Goal: Contribute content: Contribute content

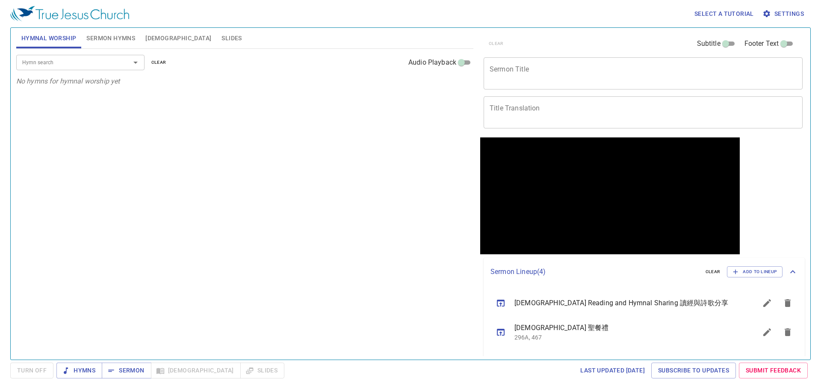
click at [513, 81] on textarea "Sermon Title" at bounding box center [643, 73] width 307 height 16
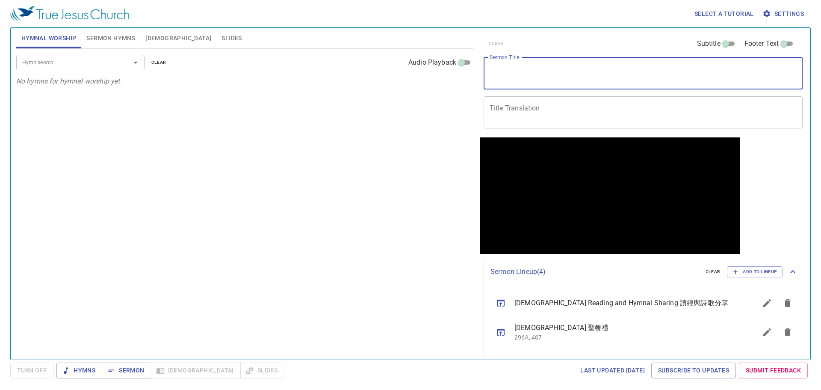
paste textarea "Matthew Chapter 8 - Is Jesus really the Savior? 馬太福音第八章 - 耶穌真的是救主嗎？"
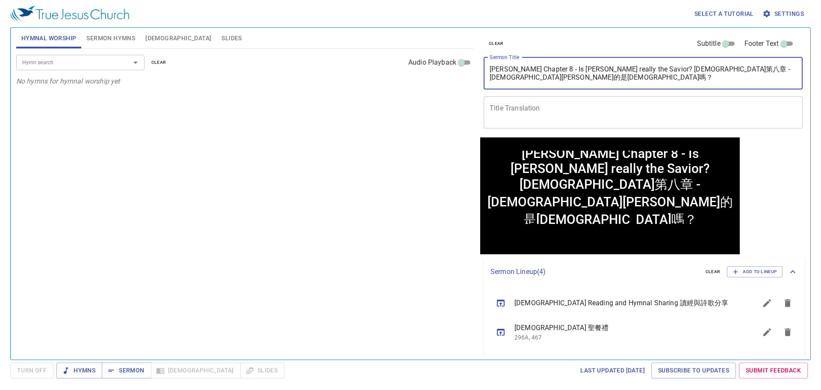
click at [638, 68] on textarea "Matthew Chapter 8 - Is Jesus really the Savior? 馬太福音第八章 - 耶穌真的是救主嗎？" at bounding box center [643, 73] width 307 height 16
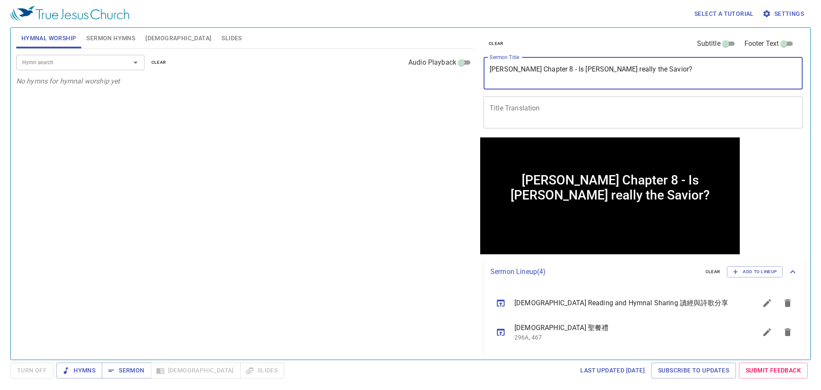
type textarea "Matthew Chapter 8 - Is Jesus really the Savior?"
click at [600, 104] on textarea "Title Translation" at bounding box center [643, 112] width 307 height 16
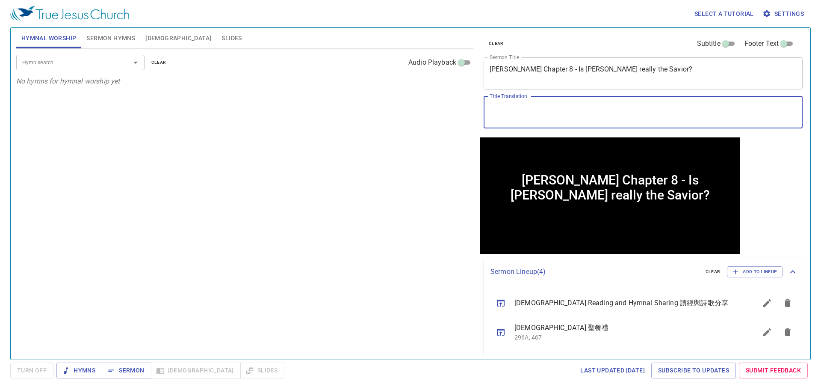
paste textarea "馬太福音第八章 - 耶穌真的是救主嗎？"
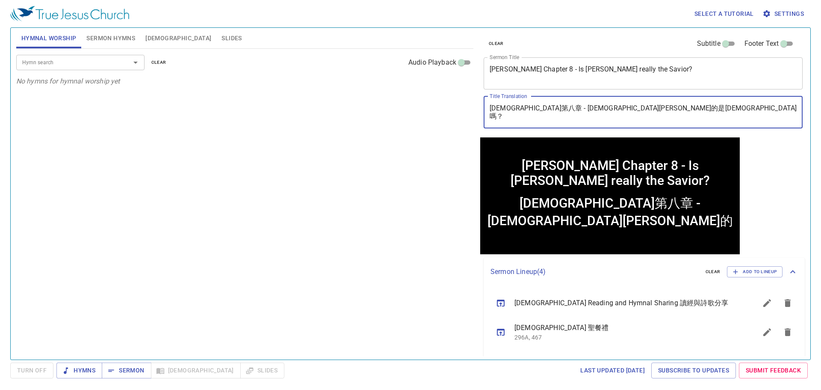
type textarea "馬太福音第八章 - 耶穌真的是救主嗎？"
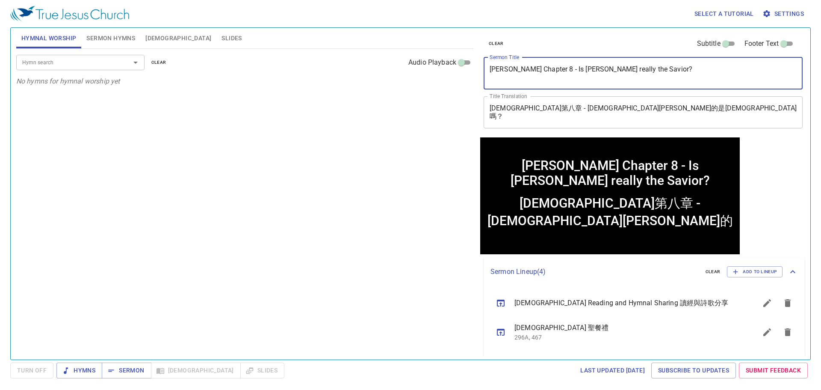
click at [554, 68] on textarea "Matthew Chapter 8 - Is Jesus really the Savior?" at bounding box center [643, 73] width 307 height 16
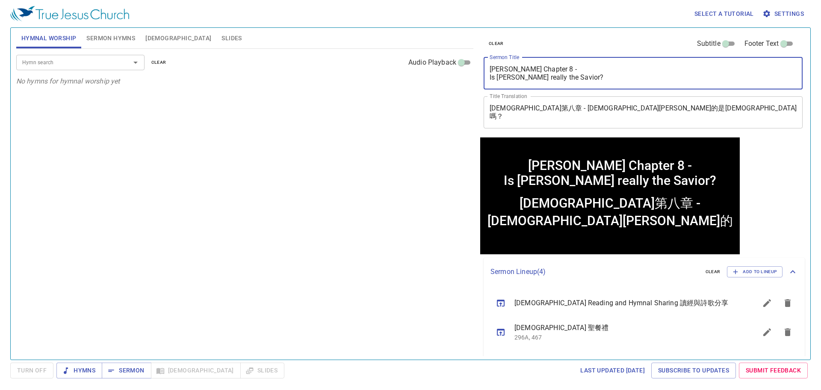
type textarea "[PERSON_NAME] Chapter 8 - Is [PERSON_NAME] really the Savior?"
click at [542, 107] on textarea "馬太福音第八章 - 耶穌真的是救主嗎？" at bounding box center [643, 112] width 307 height 16
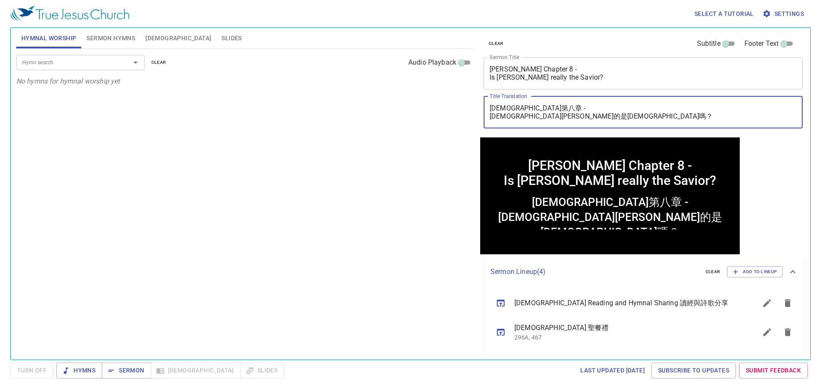
type textarea "[DEMOGRAPHIC_DATA]第八章 - [DEMOGRAPHIC_DATA][PERSON_NAME]的是[DEMOGRAPHIC_DATA]嗎？"
click at [427, 133] on div "Hymn search Hymn search clear Audio Playback No hymns for hymnal worship yet" at bounding box center [244, 200] width 457 height 303
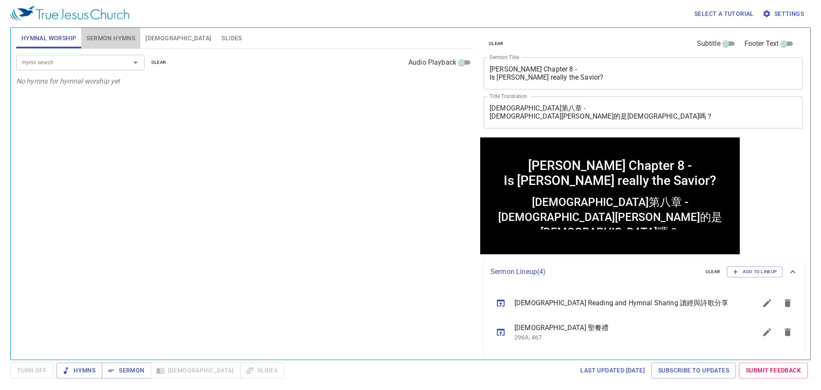
click at [114, 39] on span "Sermon Hymns" at bounding box center [110, 38] width 49 height 11
drag, startPoint x: 98, startPoint y: 69, endPoint x: 94, endPoint y: 64, distance: 7.0
click at [97, 69] on div "Hymn search" at bounding box center [80, 62] width 128 height 15
click at [94, 64] on input "Hymn search" at bounding box center [68, 62] width 98 height 10
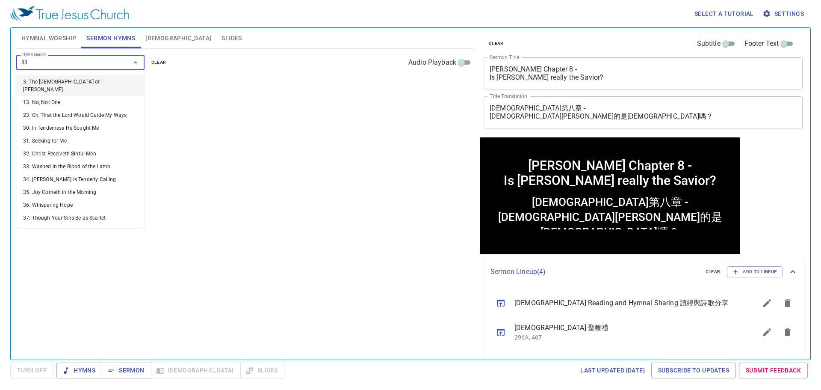
type input "330"
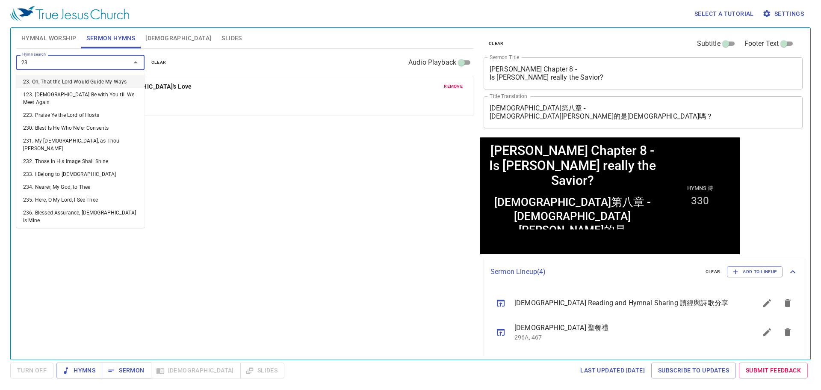
type input "236"
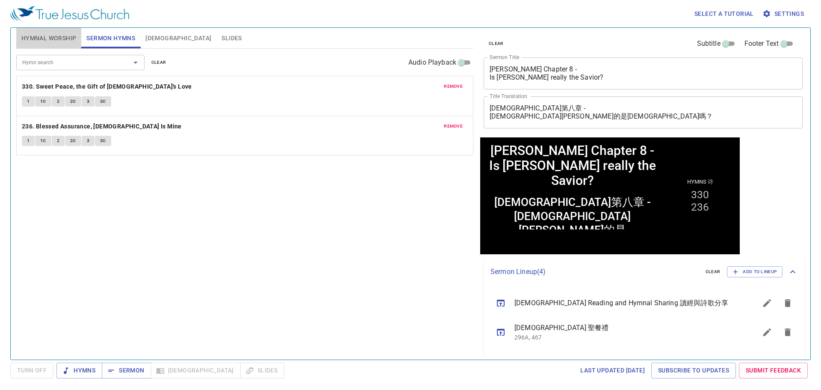
drag, startPoint x: 70, startPoint y: 38, endPoint x: 75, endPoint y: 44, distance: 8.3
click at [70, 38] on span "Hymnal Worship" at bounding box center [48, 38] width 55 height 11
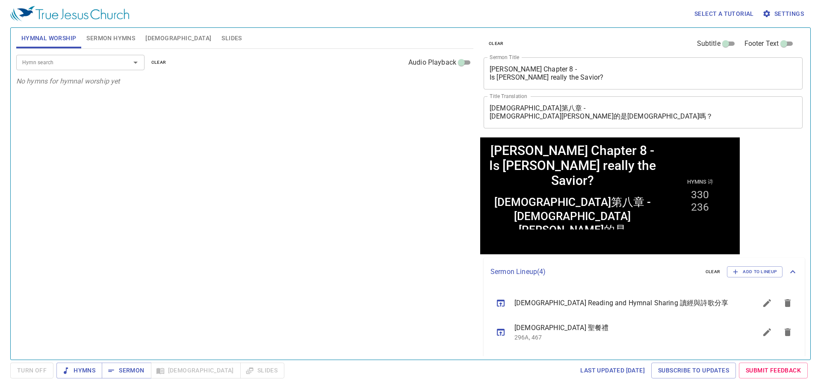
click at [89, 62] on input "Hymn search" at bounding box center [68, 62] width 98 height 10
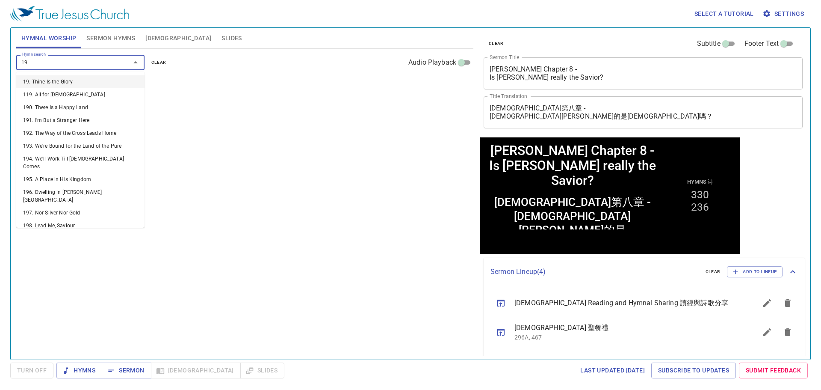
type input "196"
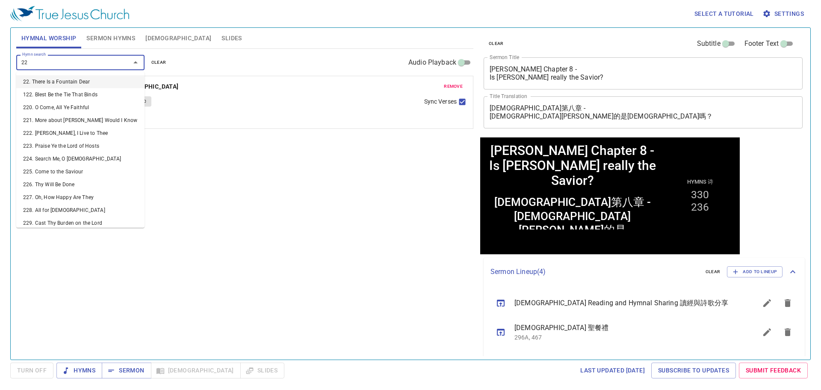
type input "224"
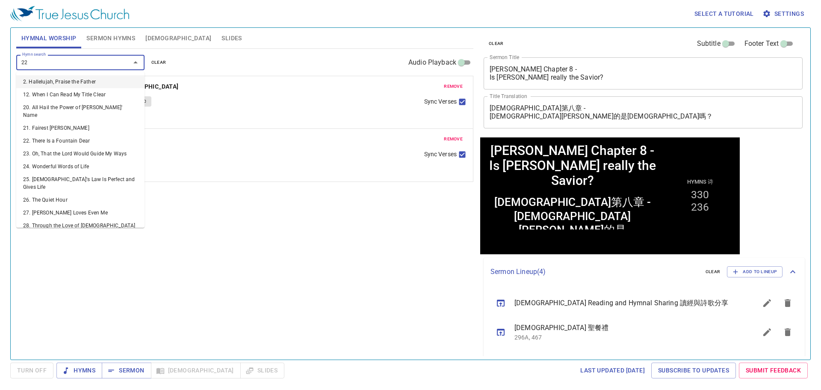
type input "225"
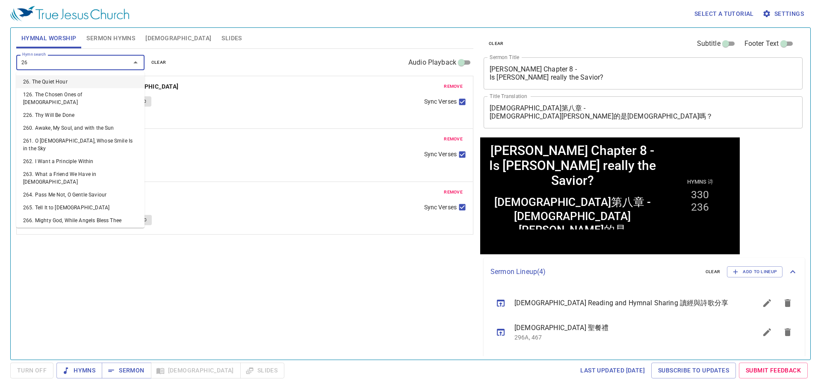
type input "269"
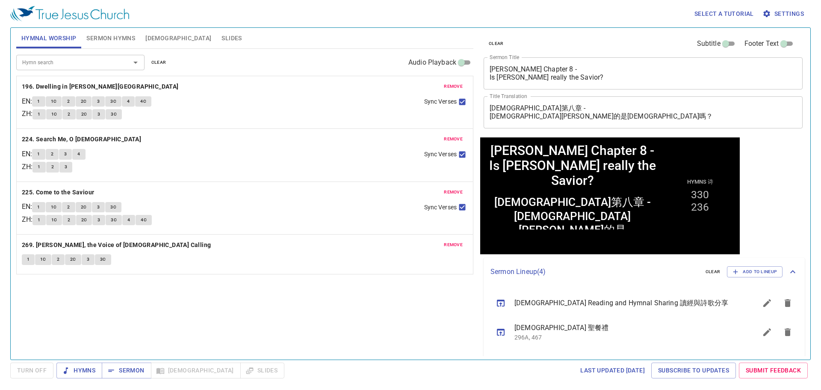
click at [197, 308] on div "Hymn search Hymn search clear Audio Playback remove 196. Dwelling in Beulah Lan…" at bounding box center [244, 200] width 457 height 303
click at [136, 364] on button "Sermon" at bounding box center [126, 370] width 49 height 16
click at [116, 41] on span "Sermon Hymns" at bounding box center [110, 38] width 49 height 11
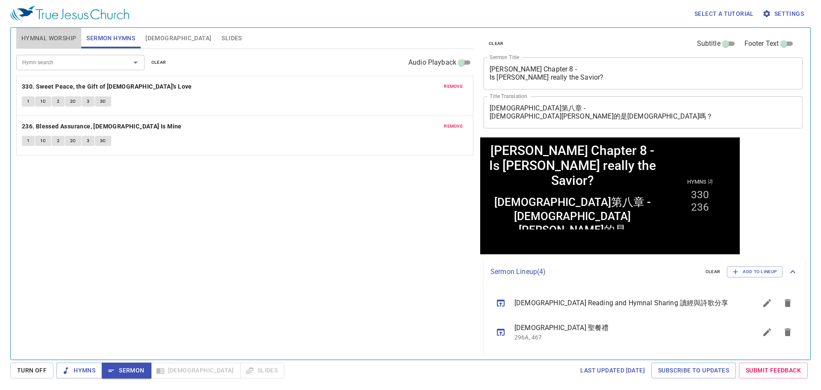
click at [62, 42] on span "Hymnal Worship" at bounding box center [48, 38] width 55 height 11
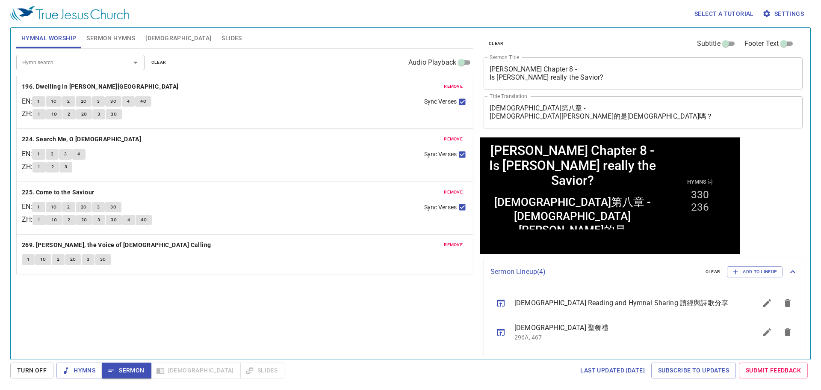
click at [221, 300] on div "Hymn search Hymn search clear Audio Playback remove 196. Dwelling in Beulah Lan…" at bounding box center [244, 200] width 457 height 303
click at [40, 101] on span "1" at bounding box center [38, 102] width 3 height 8
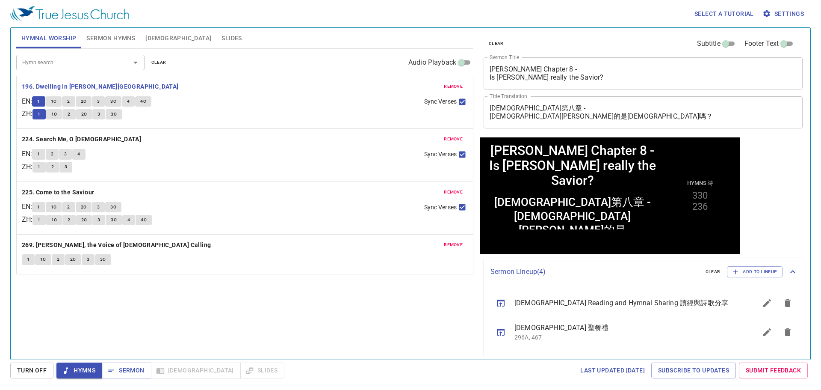
click at [217, 322] on div "Hymn search Hymn search clear Audio Playback remove 196. Dwelling in Beulah Lan…" at bounding box center [244, 200] width 457 height 303
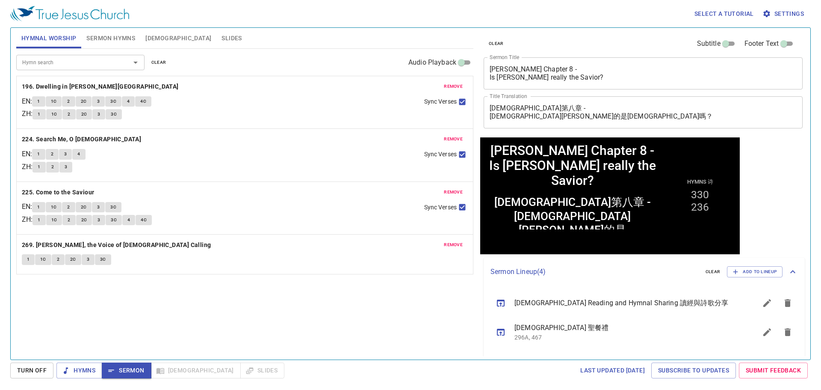
click at [92, 34] on span "Sermon Hymns" at bounding box center [110, 38] width 49 height 11
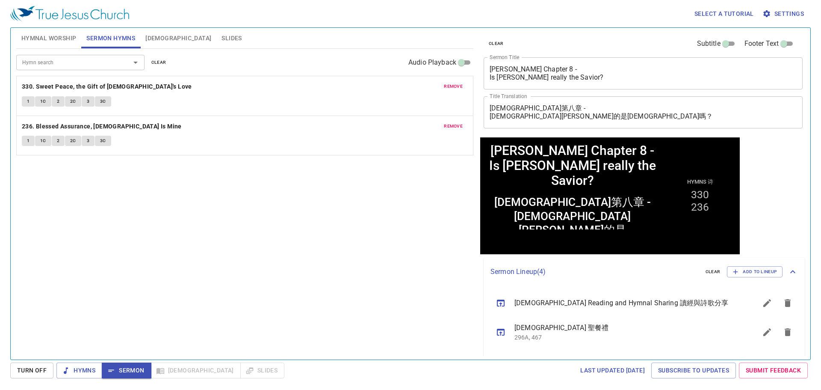
click at [178, 193] on div "Hymn search Hymn search clear Audio Playback remove 330. Sweet Peace, the Gift …" at bounding box center [244, 200] width 457 height 303
click at [28, 99] on span "1" at bounding box center [28, 102] width 3 height 8
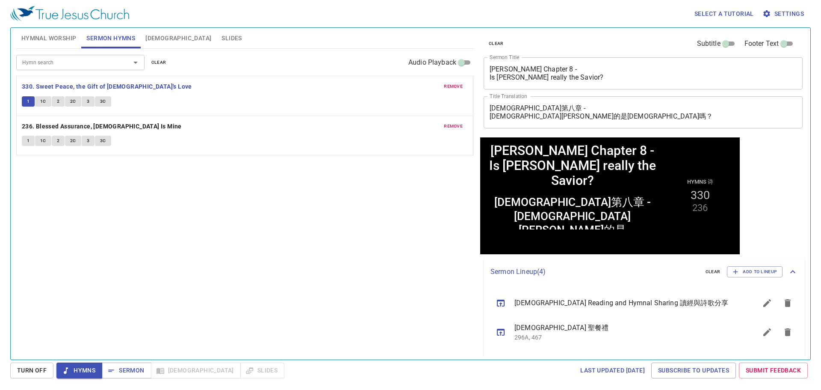
click at [176, 196] on div "Hymn search Hymn search clear Audio Playback remove 330. Sweet Peace, the Gift …" at bounding box center [244, 200] width 457 height 303
click at [114, 370] on icon "button" at bounding box center [111, 370] width 9 height 9
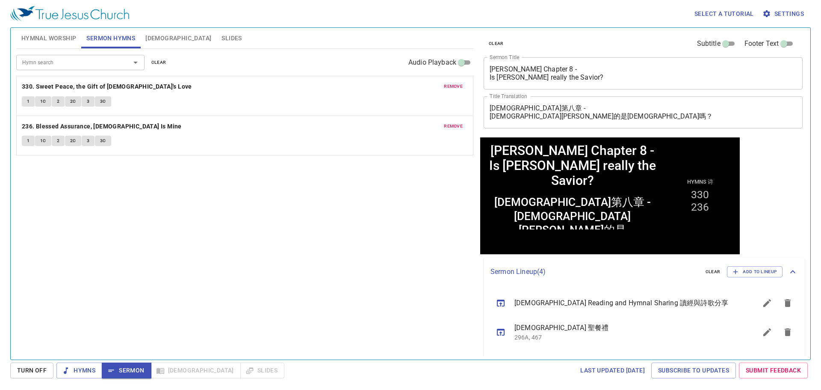
click at [156, 38] on span "[DEMOGRAPHIC_DATA]" at bounding box center [178, 38] width 66 height 11
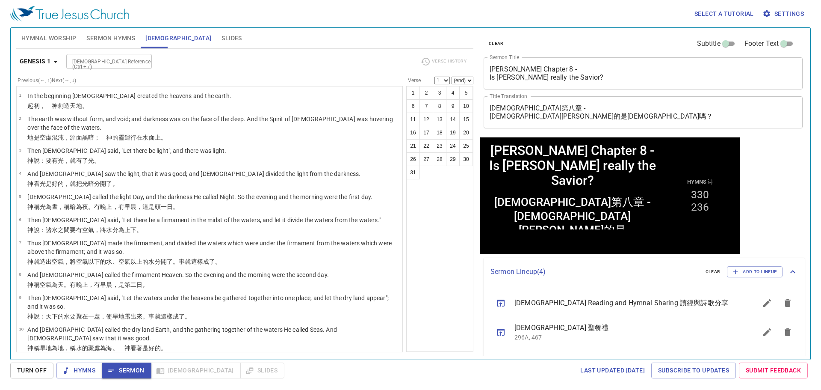
click at [135, 60] on div "[DEMOGRAPHIC_DATA] Reference (Ctrl + /)" at bounding box center [109, 61] width 86 height 15
type input "lev 13"
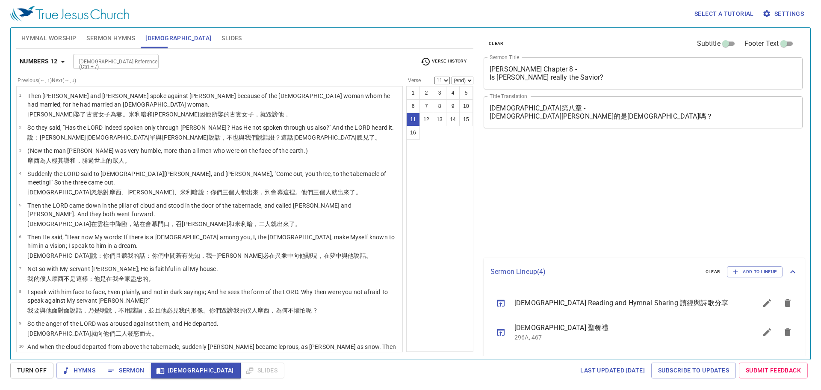
select select "11"
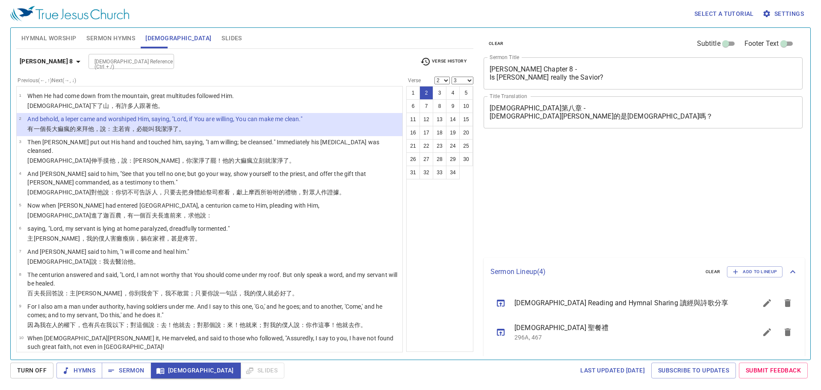
select select "2"
select select "3"
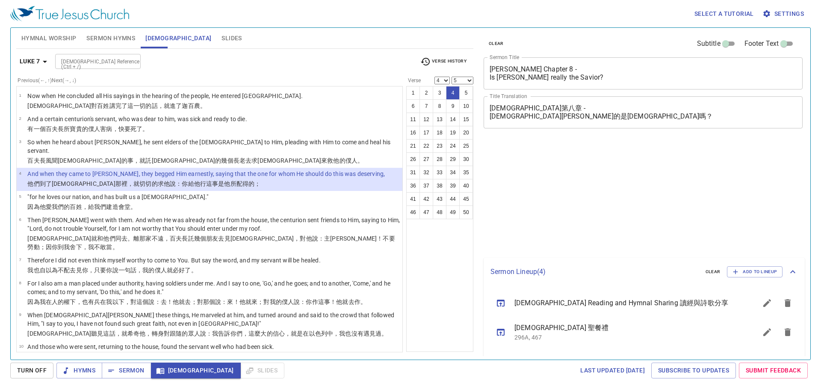
select select "4"
select select "5"
select select "4"
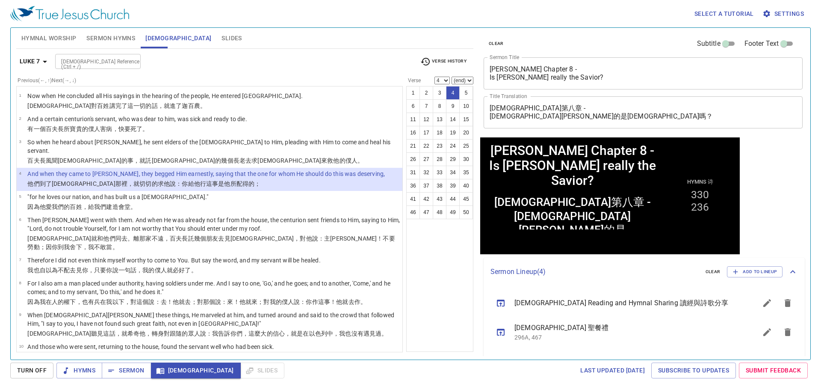
scroll to position [43, 0]
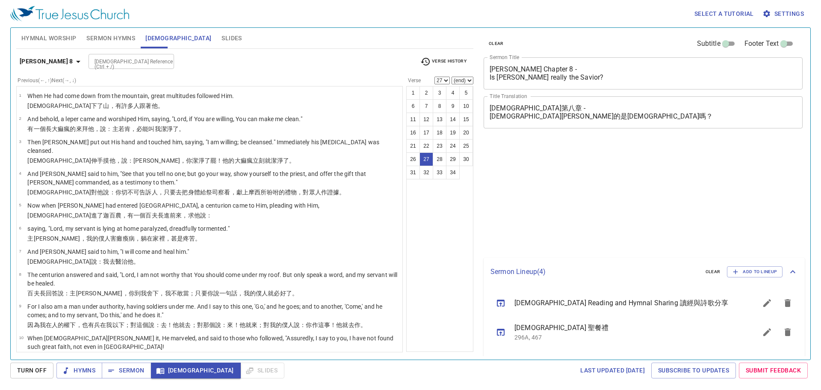
select select "27"
select select "25"
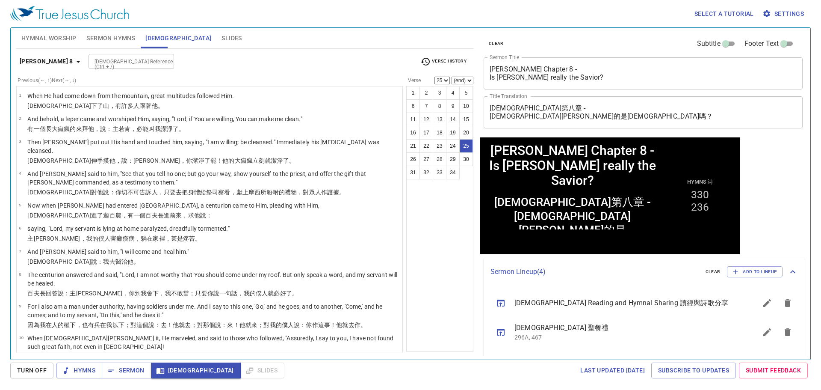
scroll to position [493, 0]
